Goal: Task Accomplishment & Management: Use online tool/utility

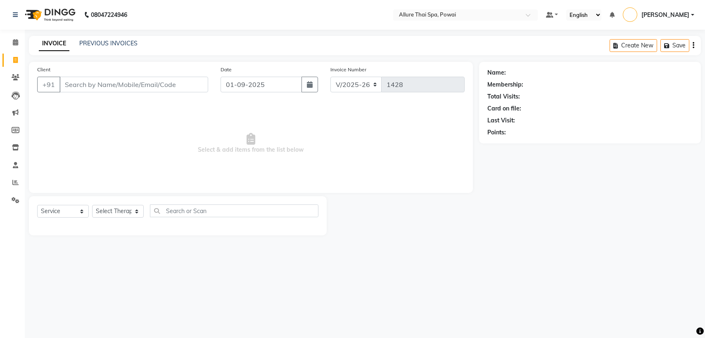
select select "6686"
select select "service"
click at [12, 199] on icon at bounding box center [16, 200] width 8 height 6
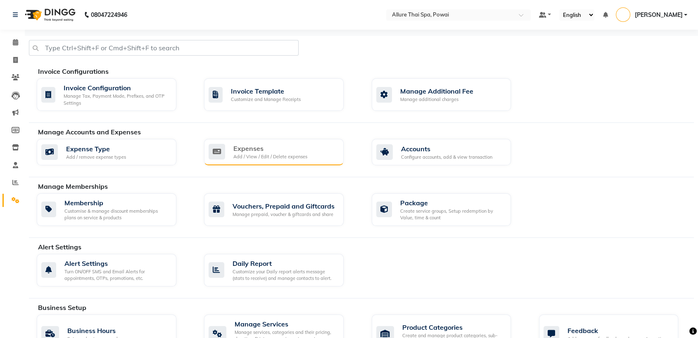
click at [257, 148] on div "Expenses" at bounding box center [270, 149] width 74 height 10
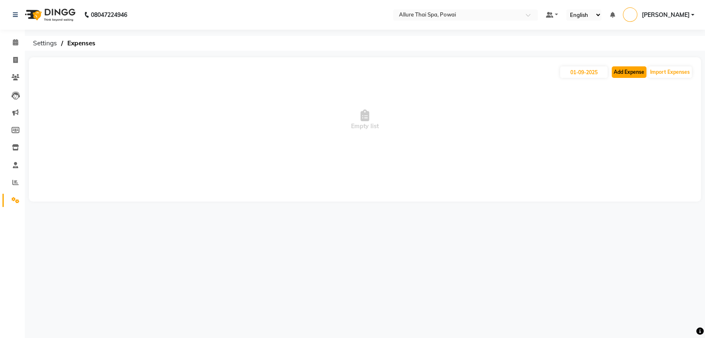
click at [626, 69] on button "Add Expense" at bounding box center [628, 72] width 35 height 12
select select "1"
select select "5721"
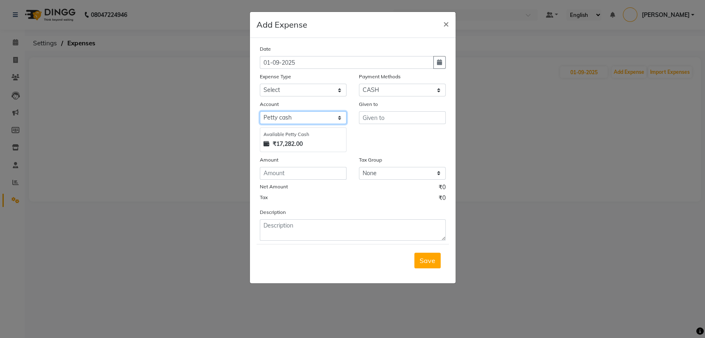
click at [312, 118] on select "Select [PERSON_NAME] cash HDFC" at bounding box center [303, 117] width 87 height 13
click at [301, 119] on select "Select [PERSON_NAME] cash HDFC" at bounding box center [303, 117] width 87 height 13
click at [291, 92] on select "Select Advance Salary Advertising and Marketing Expenses Bank charges Car maint…" at bounding box center [303, 90] width 87 height 13
select select "19824"
click at [260, 84] on select "Select Advance Salary Advertising and Marketing Expenses Bank charges Car maint…" at bounding box center [303, 90] width 87 height 13
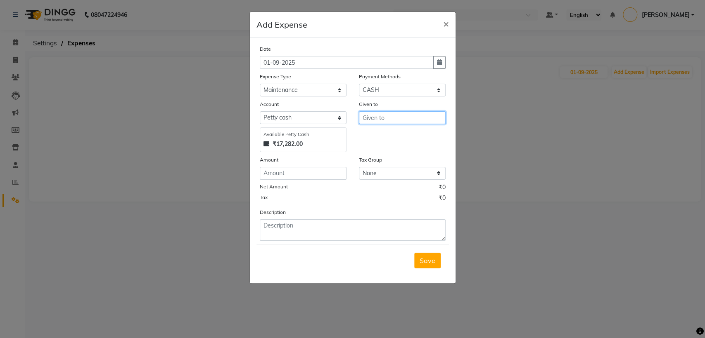
click at [388, 121] on input "text" at bounding box center [402, 117] width 87 height 13
type input "URBAN CLAB"
click at [310, 175] on input "number" at bounding box center [303, 173] width 87 height 13
type input "258"
click at [327, 196] on div "Tax ₹0" at bounding box center [353, 199] width 186 height 11
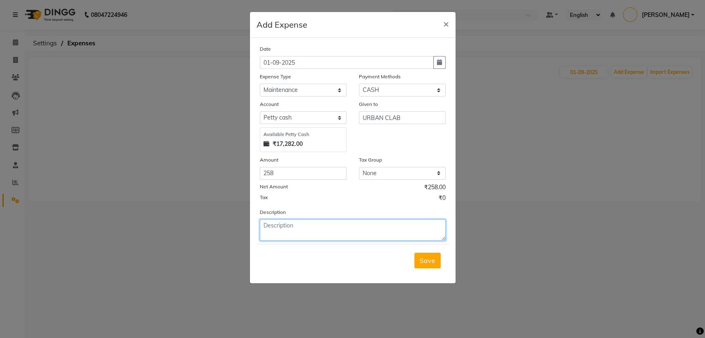
click at [316, 227] on textarea at bounding box center [353, 230] width 186 height 21
type textarea "FOR LAPTOP CHECKING"
click at [426, 265] on button "Save" at bounding box center [427, 261] width 26 height 16
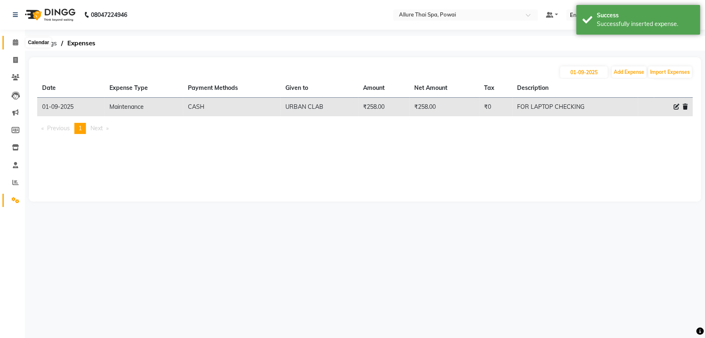
click at [14, 44] on icon at bounding box center [15, 42] width 5 height 6
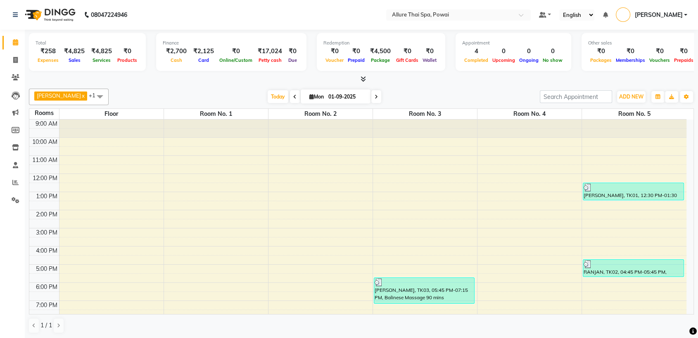
scroll to position [76, 0]
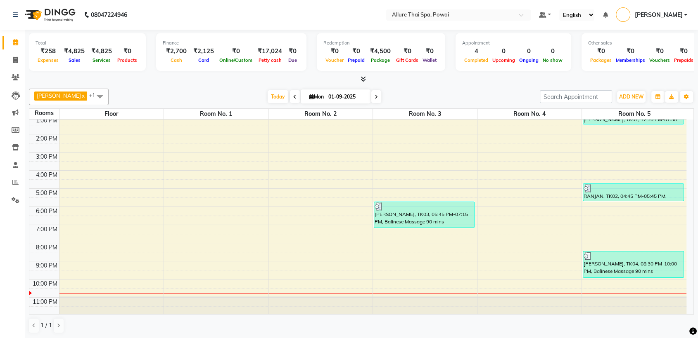
click at [446, 210] on div at bounding box center [423, 207] width 99 height 8
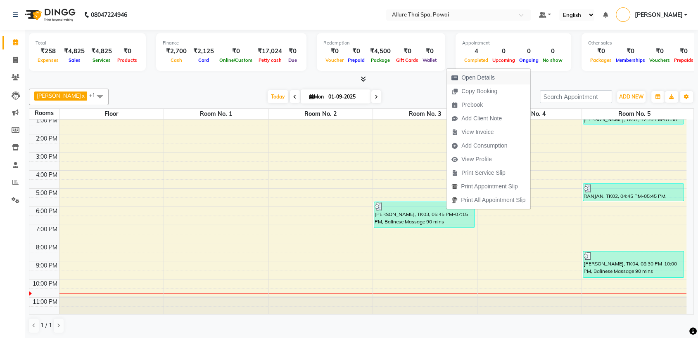
click at [483, 74] on span "Open Details" at bounding box center [477, 77] width 33 height 9
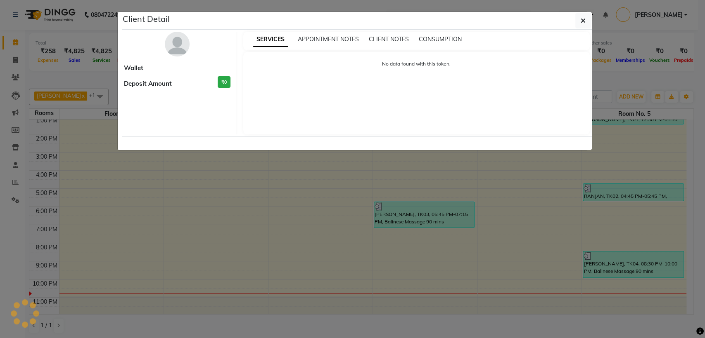
select select "3"
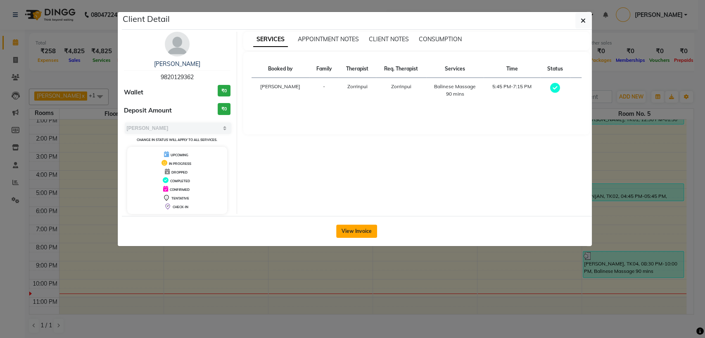
click at [357, 230] on button "View Invoice" at bounding box center [356, 231] width 41 height 13
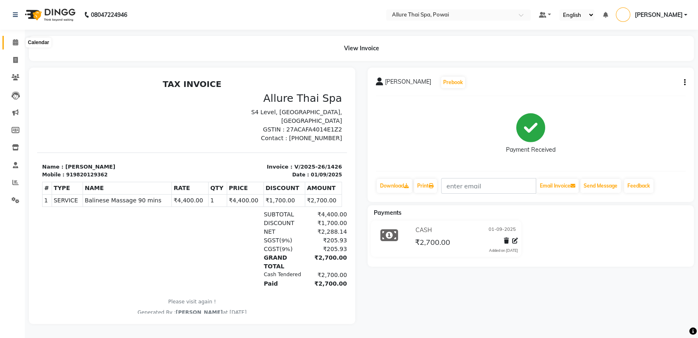
click at [16, 43] on icon at bounding box center [15, 42] width 5 height 6
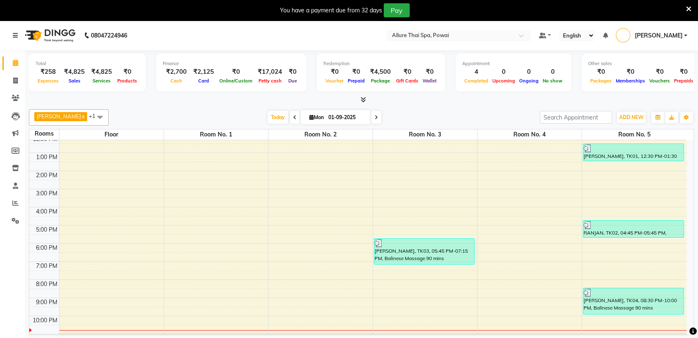
click at [690, 7] on icon at bounding box center [688, 8] width 5 height 7
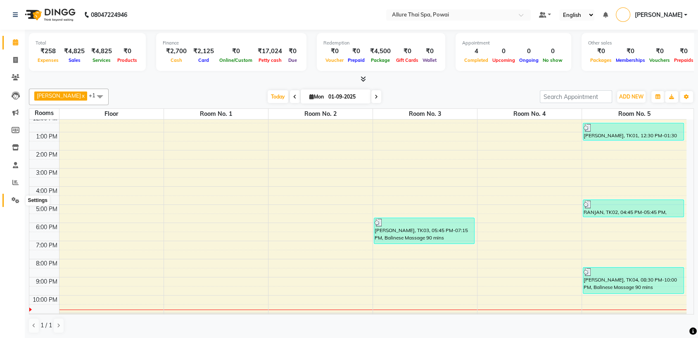
click at [14, 199] on icon at bounding box center [16, 200] width 8 height 6
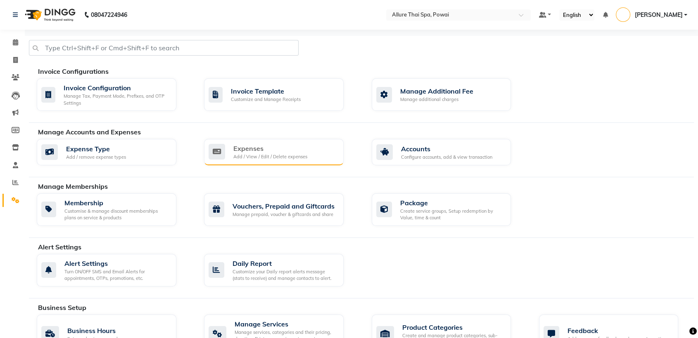
click at [322, 150] on div "Expenses Add / View / Edit / Delete expenses" at bounding box center [272, 152] width 128 height 17
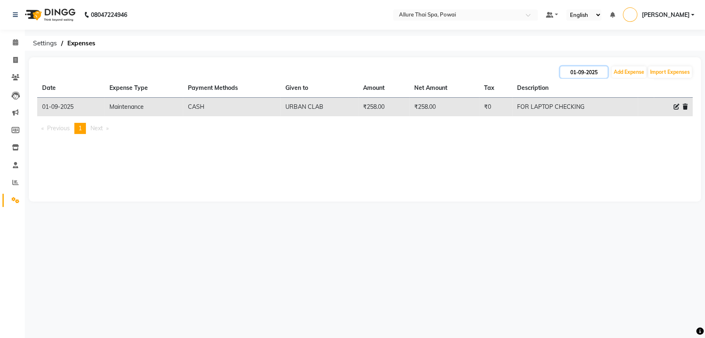
click at [587, 77] on input "01-09-2025" at bounding box center [583, 72] width 47 height 12
select select "9"
select select "2025"
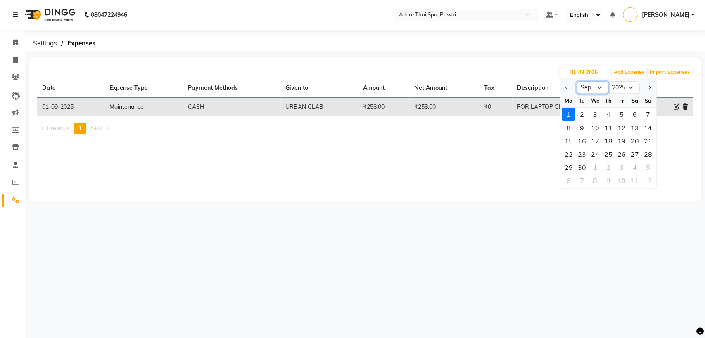
click at [598, 87] on select "Jan Feb Mar Apr May Jun Jul Aug Sep Oct Nov Dec" at bounding box center [591, 88] width 31 height 12
select select "8"
click at [576, 82] on select "Jan Feb Mar Apr May Jun Jul Aug Sep Oct Nov Dec" at bounding box center [591, 88] width 31 height 12
click at [646, 167] on div "31" at bounding box center [647, 167] width 13 height 13
type input "31-08-2025"
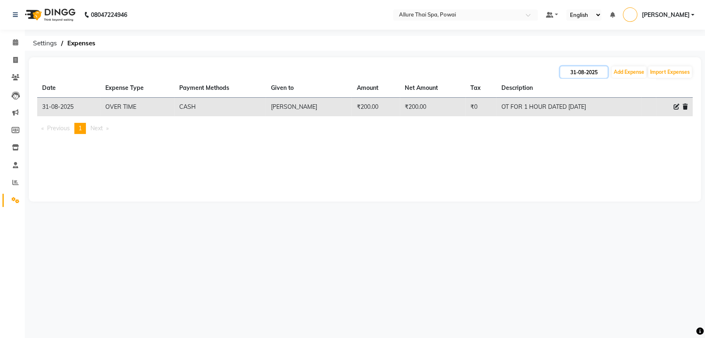
click at [580, 73] on input "31-08-2025" at bounding box center [583, 72] width 47 height 12
select select "8"
select select "2025"
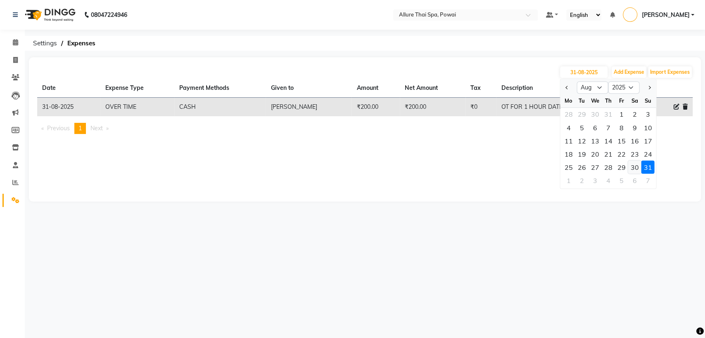
click at [630, 170] on div "30" at bounding box center [633, 167] width 13 height 13
type input "30-08-2025"
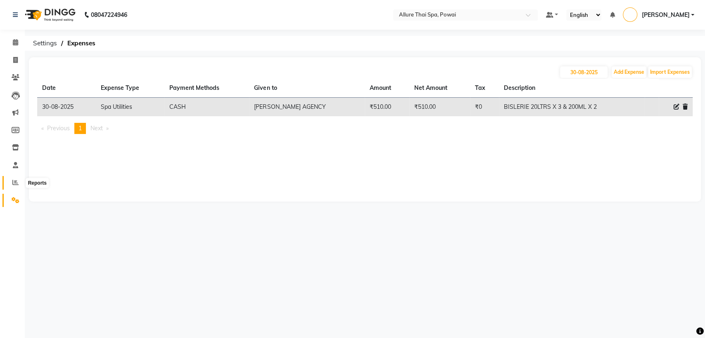
click at [12, 182] on span at bounding box center [15, 182] width 14 height 9
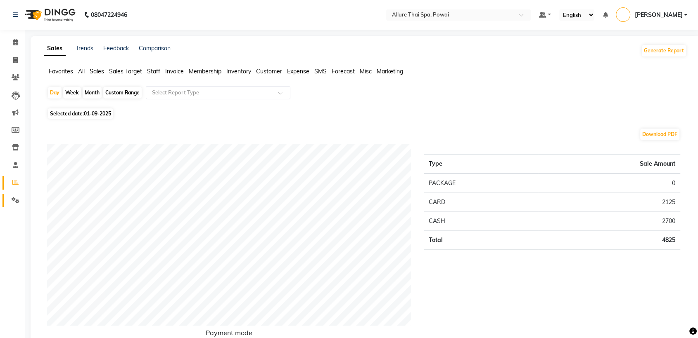
click at [13, 195] on link "Settings" at bounding box center [12, 201] width 20 height 14
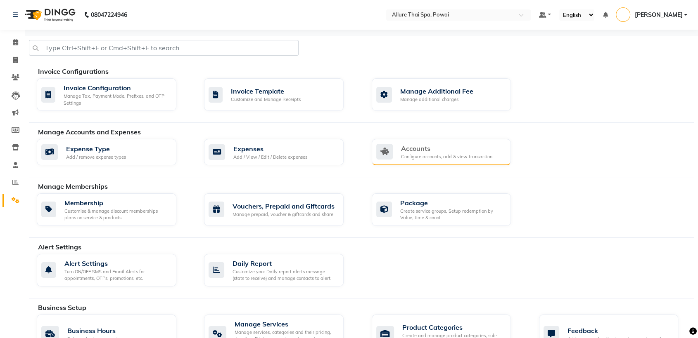
click at [418, 156] on div "Configure accounts, add & view transaction" at bounding box center [446, 157] width 91 height 7
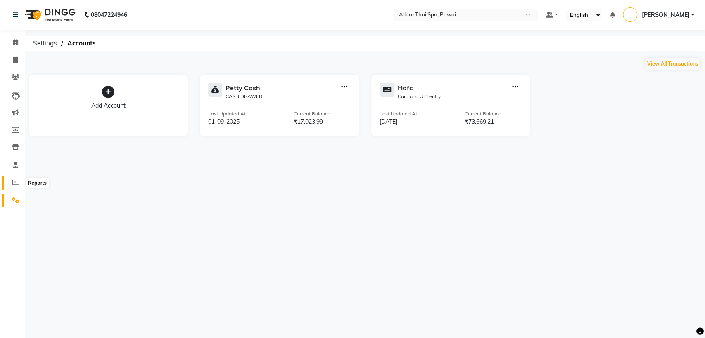
click at [16, 186] on icon at bounding box center [15, 183] width 6 height 6
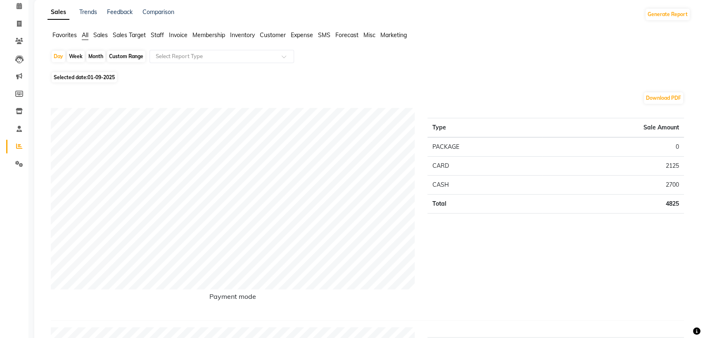
scroll to position [36, 0]
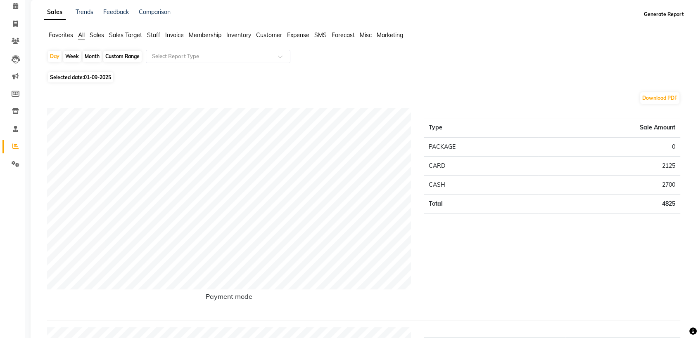
click at [674, 13] on button "Generate Report" at bounding box center [663, 15] width 44 height 12
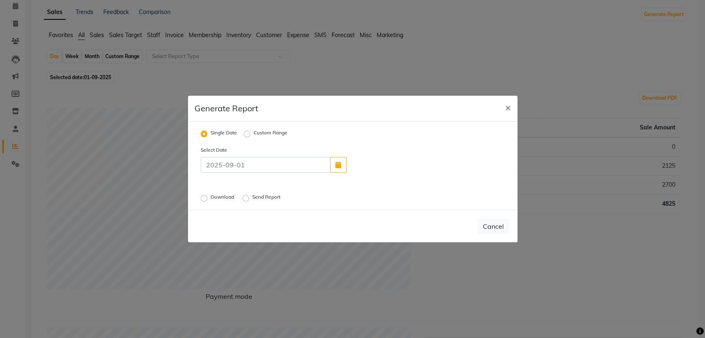
click at [211, 199] on label "Download" at bounding box center [223, 199] width 25 height 10
click at [203, 199] on input "Download" at bounding box center [205, 199] width 6 height 6
radio input "true"
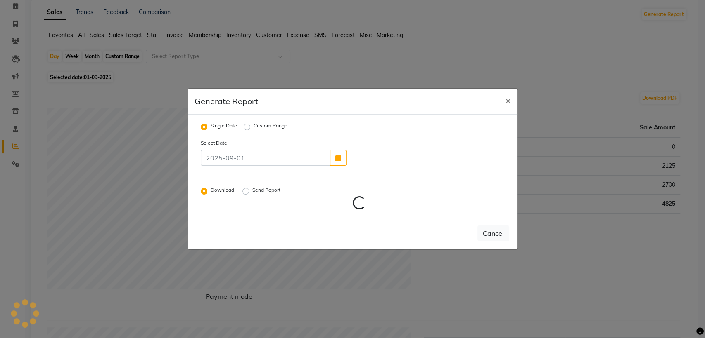
click at [403, 219] on div "Cancel" at bounding box center [352, 233] width 329 height 33
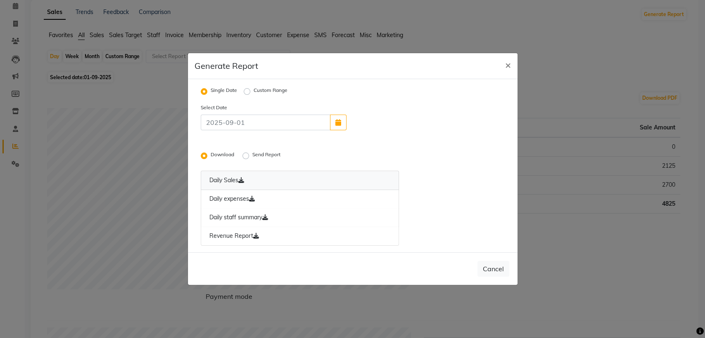
click at [218, 182] on link "Daily Sales" at bounding box center [300, 180] width 199 height 19
